Goal: Transaction & Acquisition: Complete application form

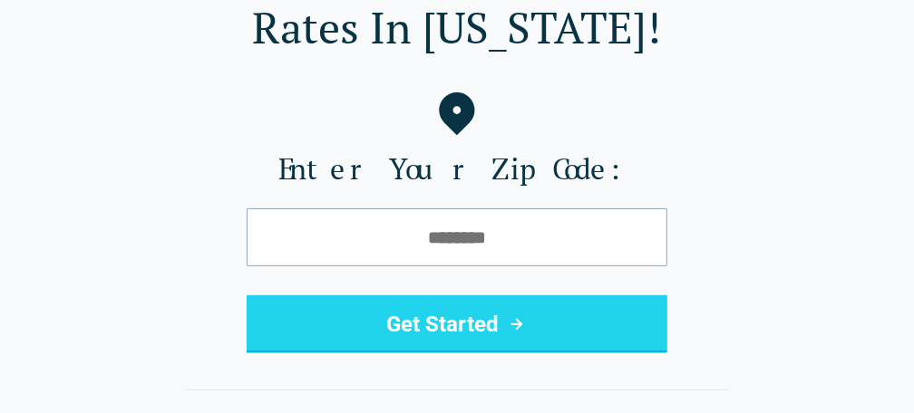
scroll to position [181, 0]
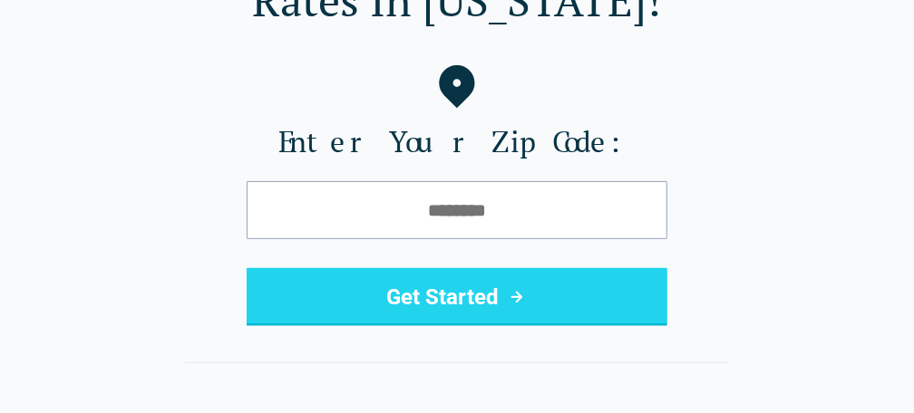
click at [514, 294] on icon "submit" at bounding box center [517, 297] width 22 height 22
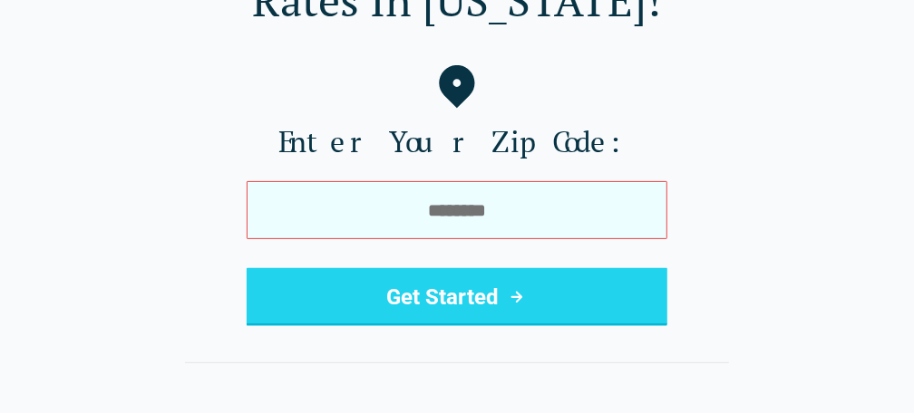
click at [506, 214] on input "tel" at bounding box center [457, 210] width 421 height 58
drag, startPoint x: 505, startPoint y: 212, endPoint x: 381, endPoint y: 221, distance: 124.5
click at [382, 222] on input "tel" at bounding box center [457, 210] width 421 height 58
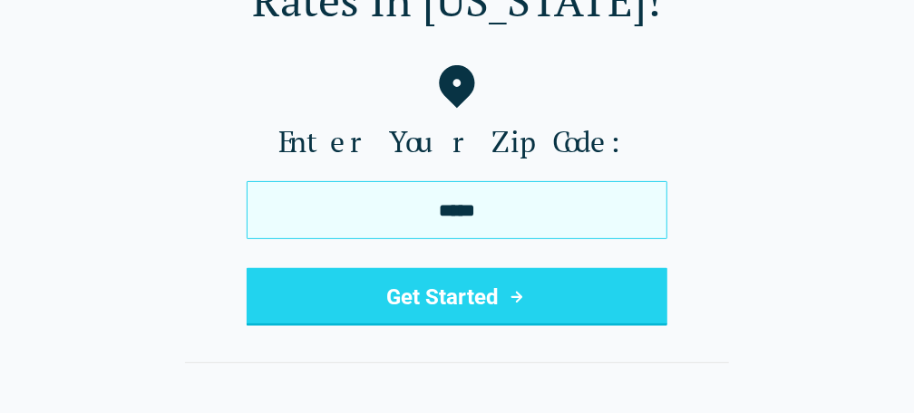
type input "*****"
click at [247, 268] on button "Get Started" at bounding box center [457, 297] width 421 height 58
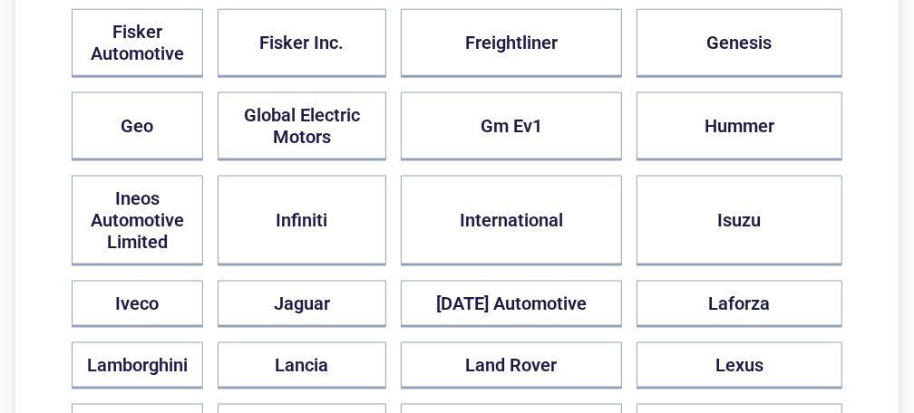
scroll to position [1269, 0]
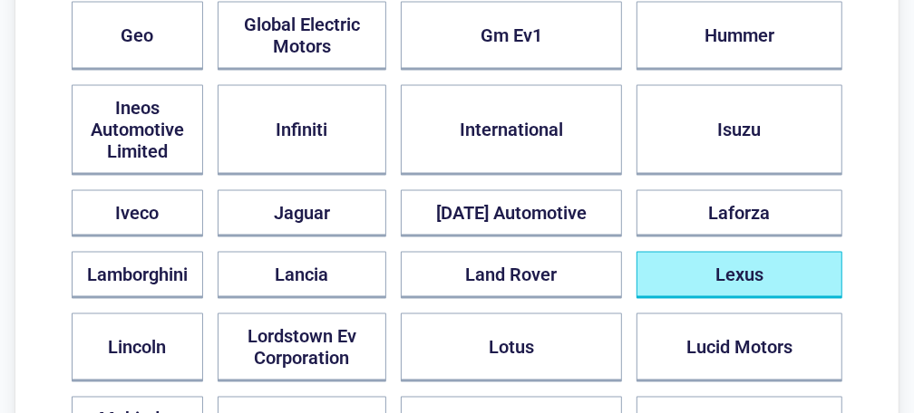
click at [730, 252] on button "Lexus" at bounding box center [739, 275] width 206 height 47
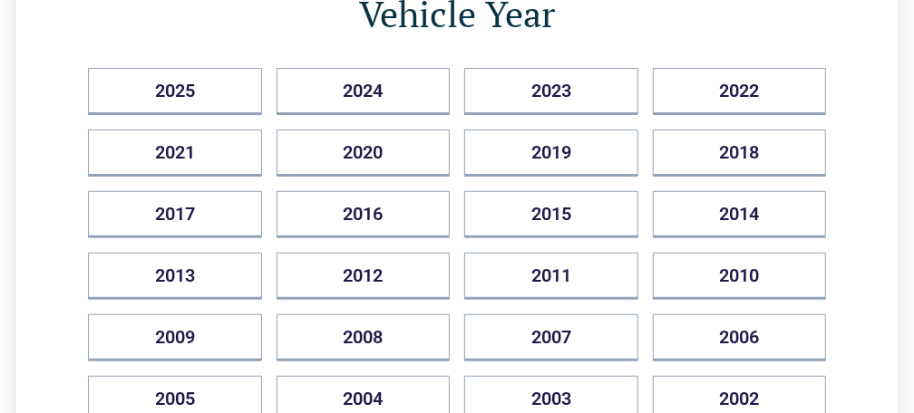
scroll to position [363, 0]
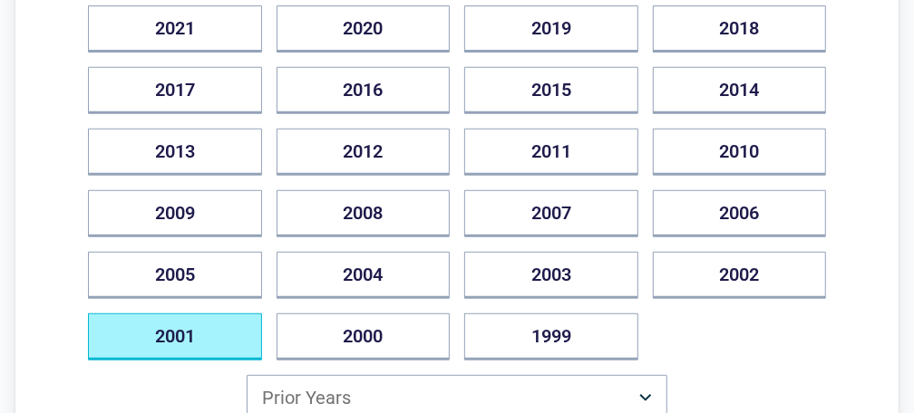
click at [208, 320] on button "2001" at bounding box center [175, 337] width 174 height 47
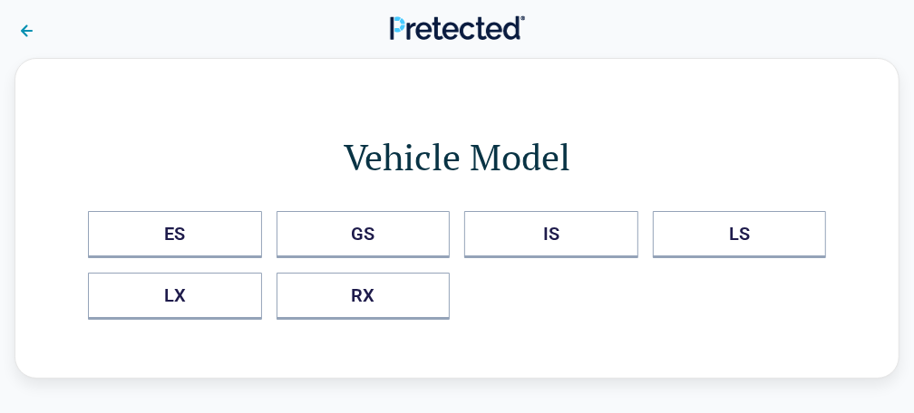
scroll to position [0, 0]
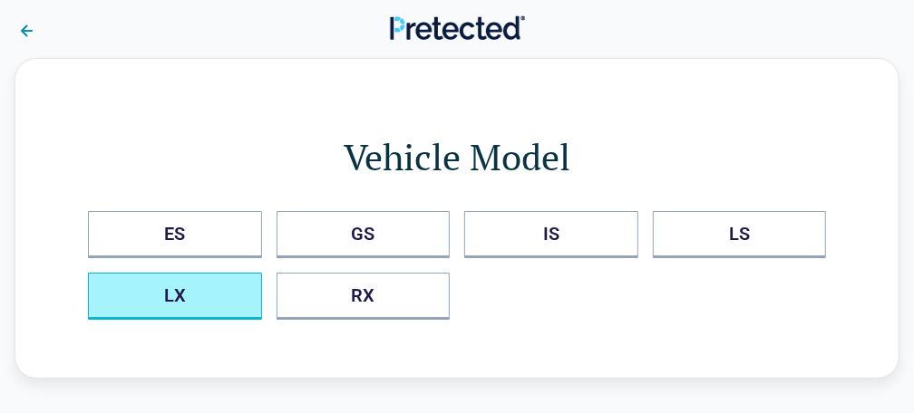
click at [200, 286] on button "LX" at bounding box center [175, 296] width 174 height 47
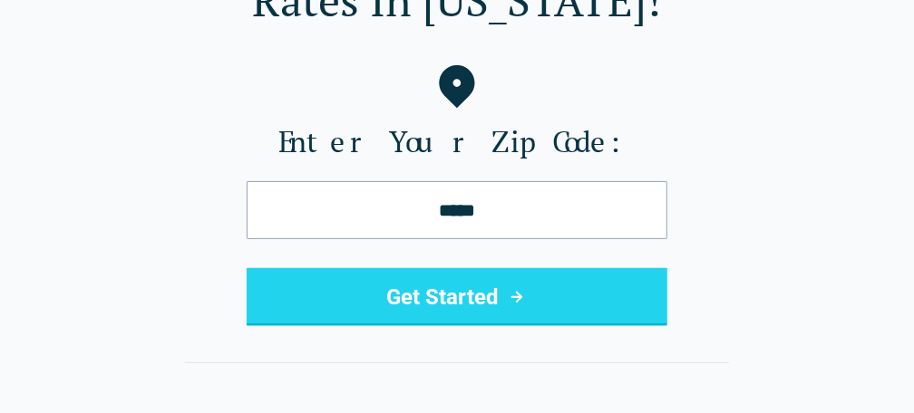
click at [471, 295] on button "Get Started" at bounding box center [457, 297] width 421 height 58
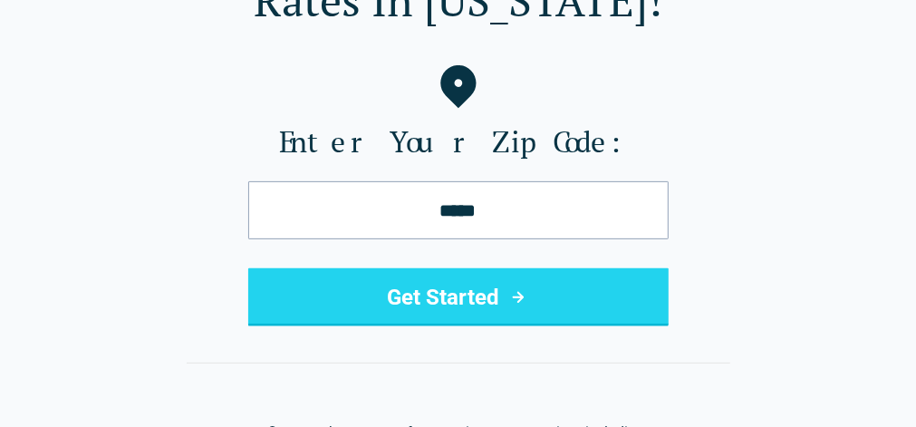
click at [429, 290] on button "Get Started" at bounding box center [458, 297] width 421 height 58
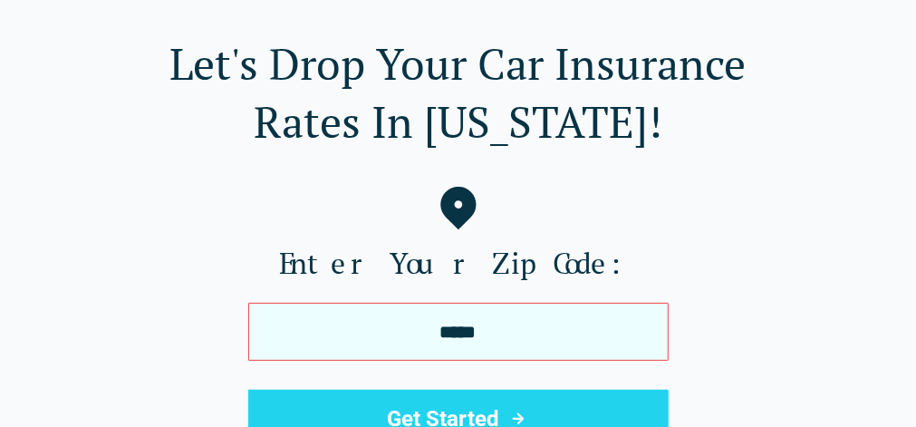
scroll to position [91, 0]
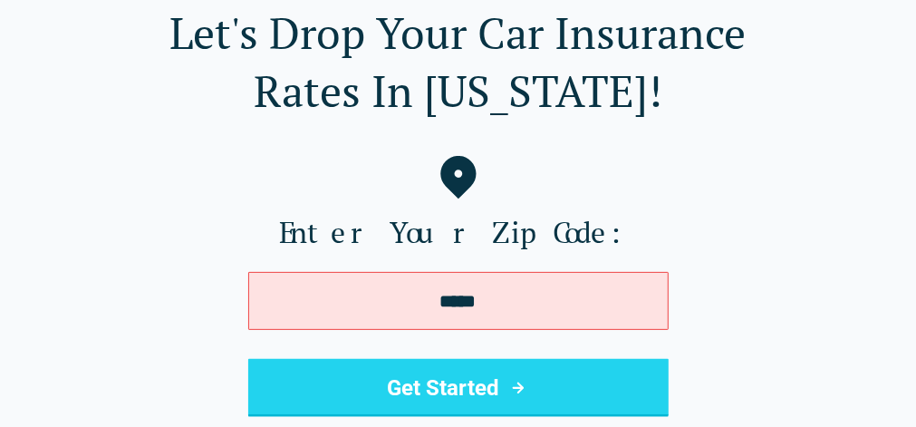
click at [508, 387] on icon "submit" at bounding box center [519, 388] width 22 height 22
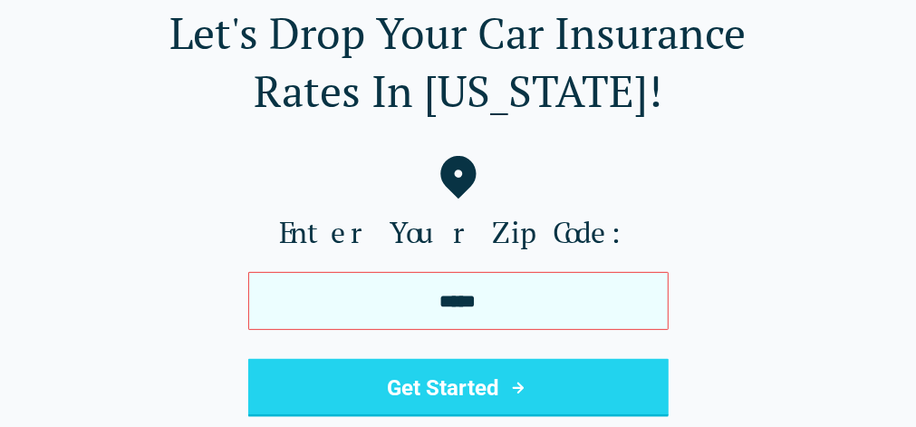
click at [510, 304] on input "*****" at bounding box center [458, 301] width 421 height 58
click at [574, 239] on div "Enter Your Zip Code: ***** Get Started" at bounding box center [458, 286] width 858 height 261
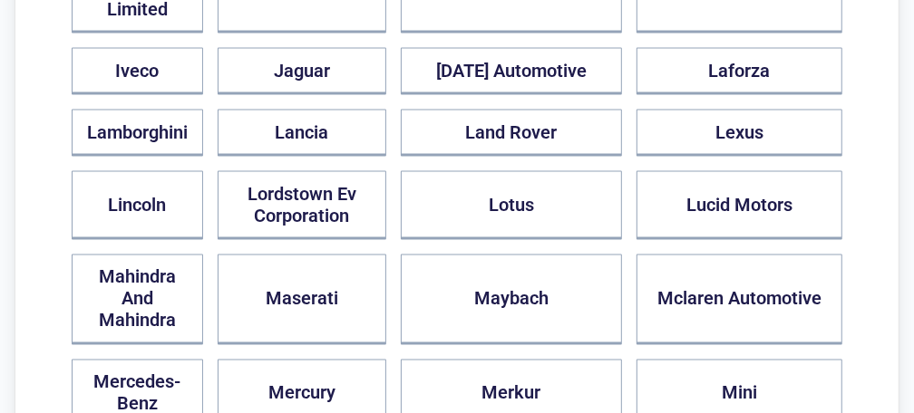
scroll to position [1450, 0]
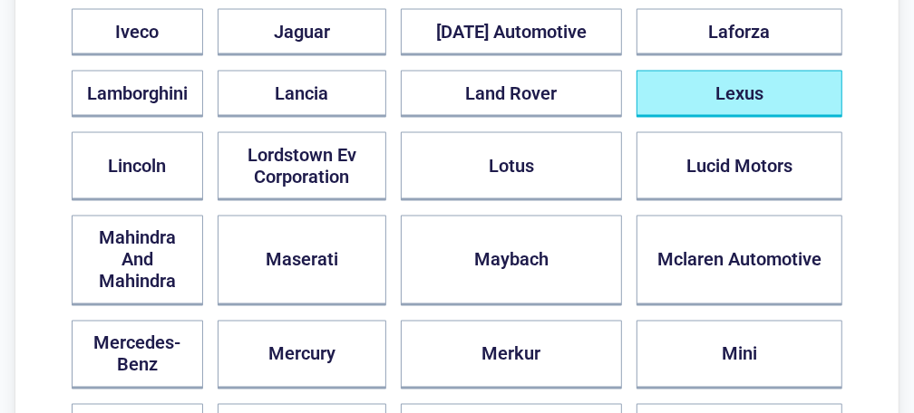
click at [728, 77] on button "Lexus" at bounding box center [739, 94] width 206 height 47
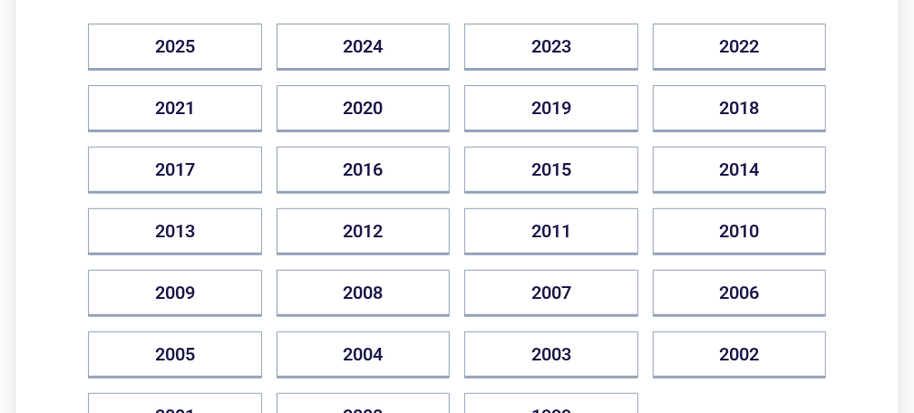
scroll to position [363, 0]
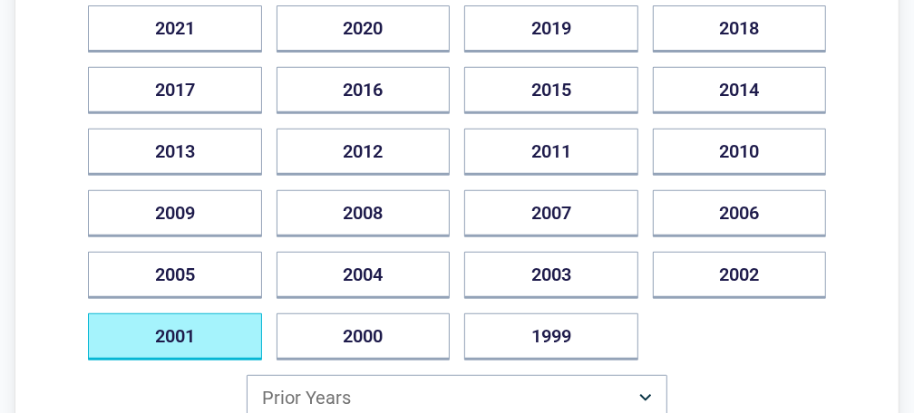
click at [177, 326] on button "2001" at bounding box center [175, 337] width 174 height 47
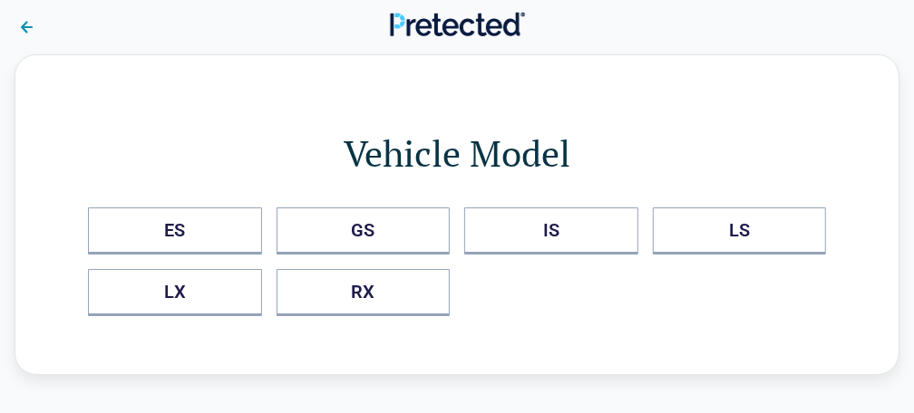
scroll to position [0, 0]
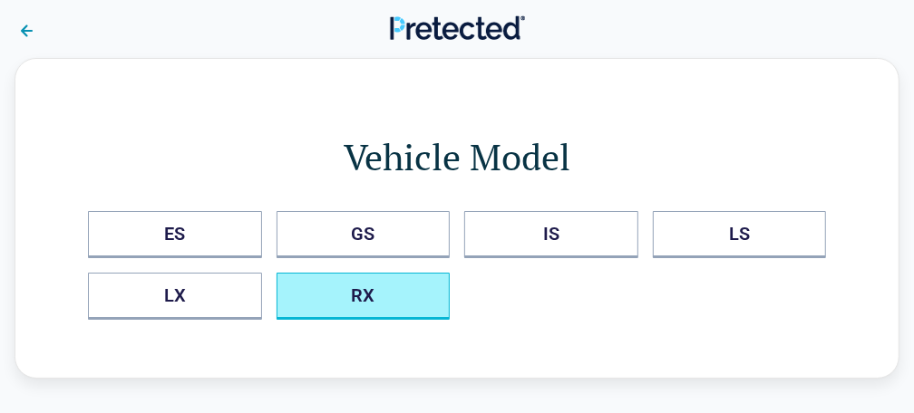
click at [353, 284] on button "RX" at bounding box center [363, 296] width 174 height 47
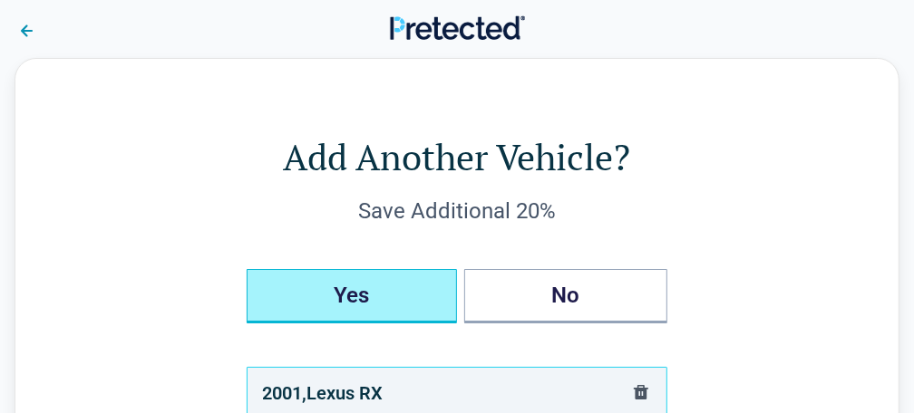
click at [340, 284] on button "Yes" at bounding box center [352, 296] width 210 height 54
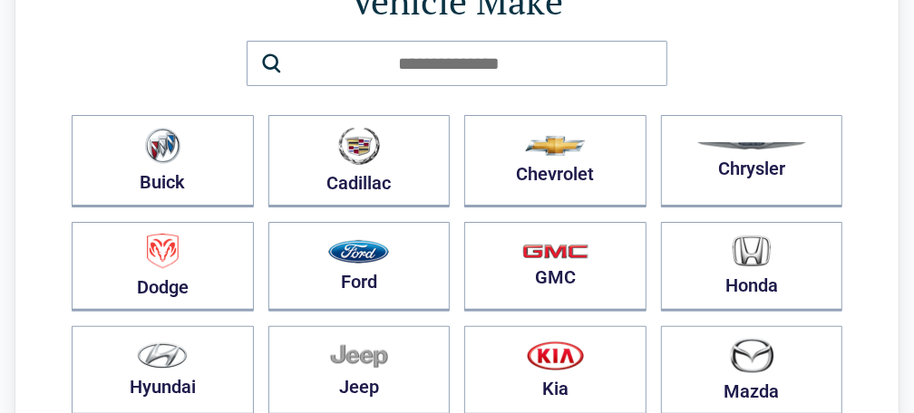
scroll to position [181, 0]
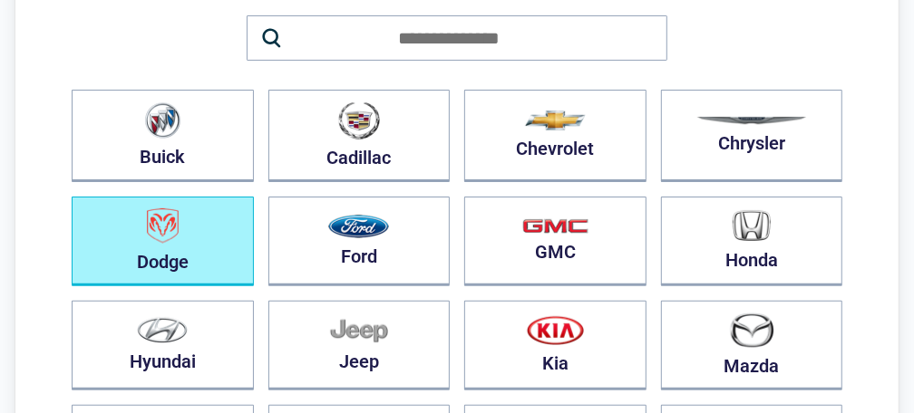
click at [179, 230] on img "button" at bounding box center [163, 225] width 32 height 35
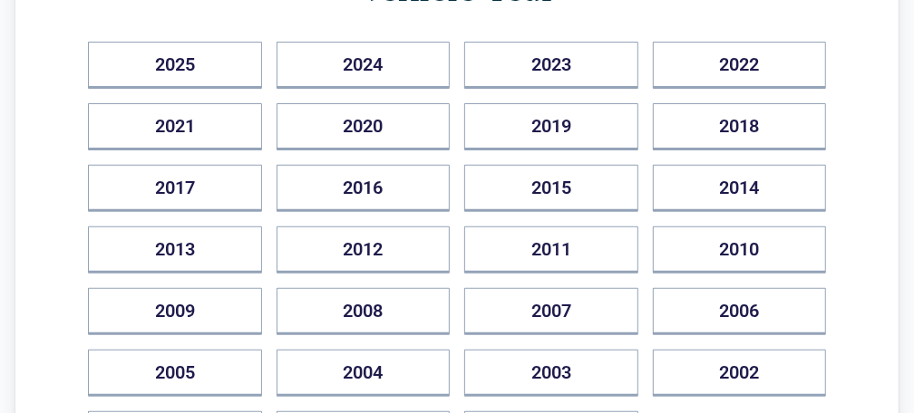
scroll to position [272, 0]
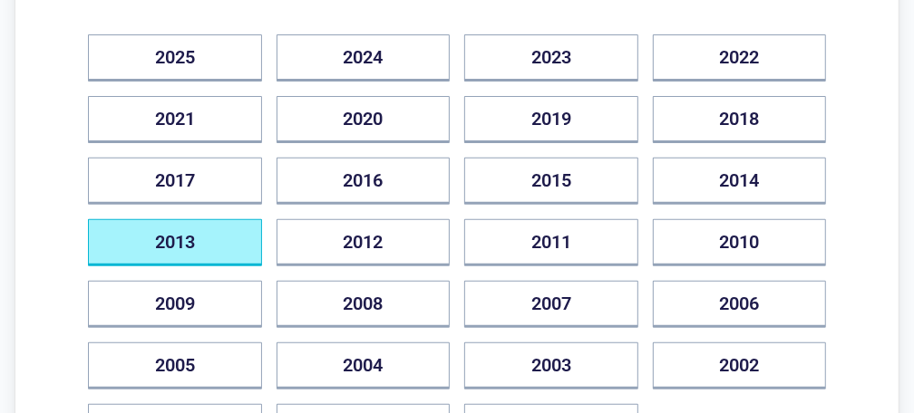
click at [204, 231] on button "2013" at bounding box center [175, 242] width 174 height 47
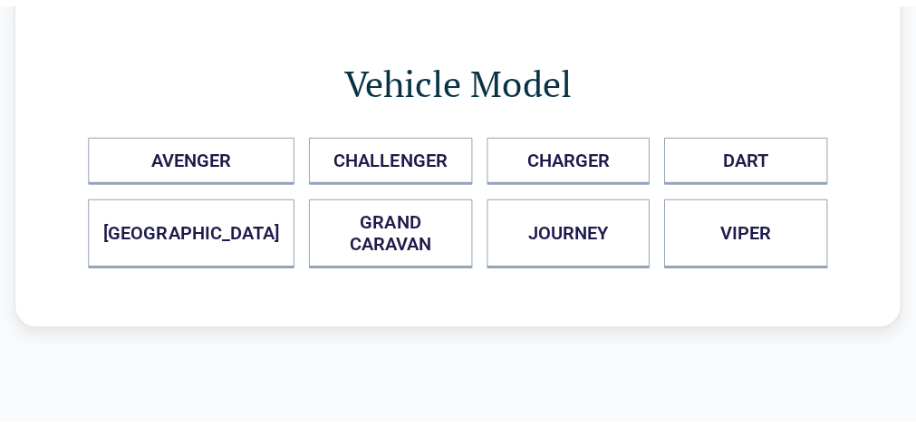
scroll to position [0, 0]
